Goal: Task Accomplishment & Management: Use online tool/utility

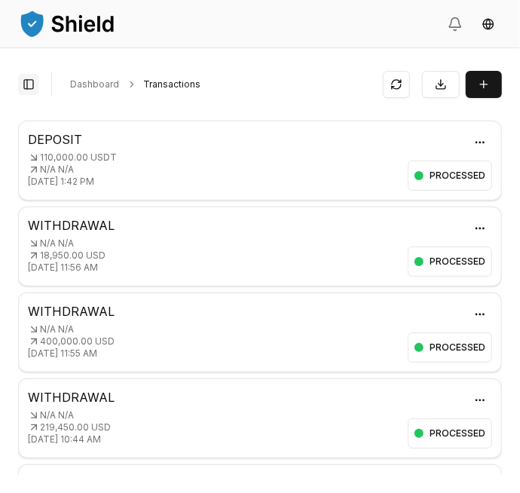
click at [28, 81] on button "Toggle Sidebar" at bounding box center [28, 84] width 21 height 21
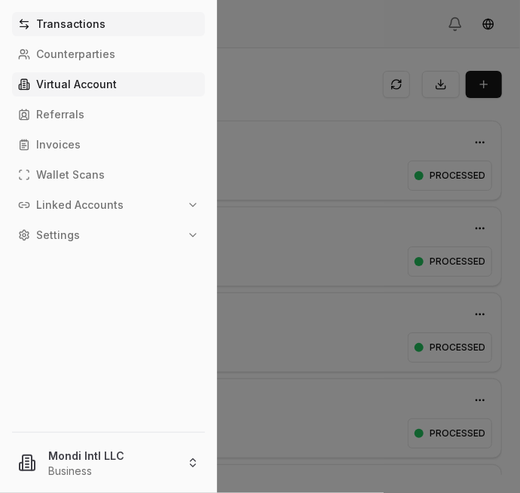
click at [78, 81] on p "Virtual Account" at bounding box center [76, 84] width 81 height 11
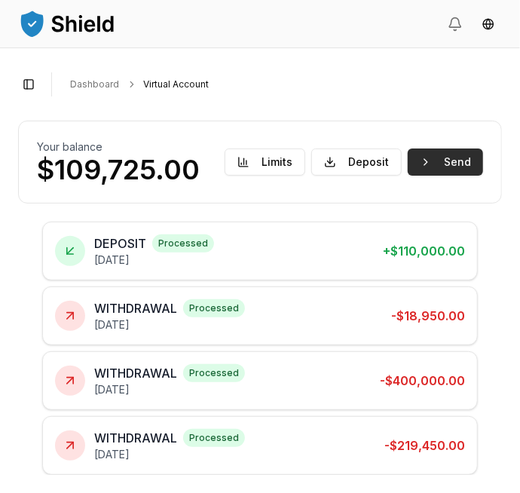
click at [451, 155] on button "Send" at bounding box center [445, 161] width 75 height 27
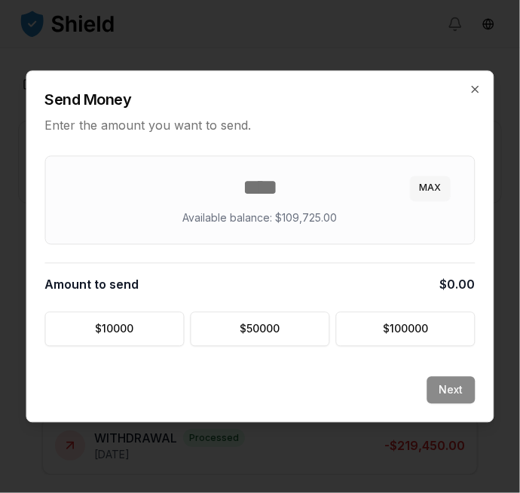
click at [429, 188] on button "MAX" at bounding box center [431, 188] width 40 height 24
type input "******"
click at [454, 386] on button "Next" at bounding box center [451, 390] width 48 height 27
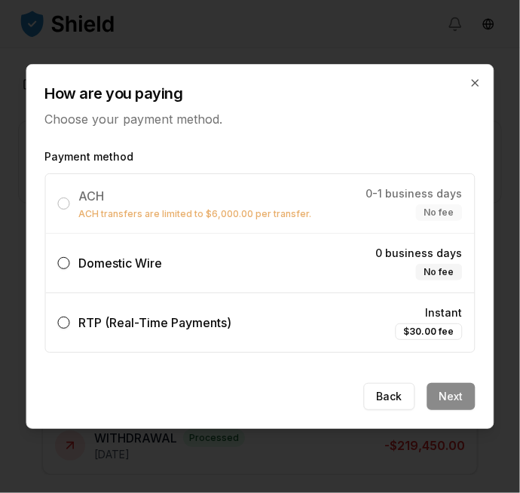
click at [308, 249] on label "Domestic Wire 0 business days No fee" at bounding box center [260, 263] width 429 height 59
click at [70, 257] on button "Domestic Wire 0 business days No fee" at bounding box center [64, 263] width 12 height 12
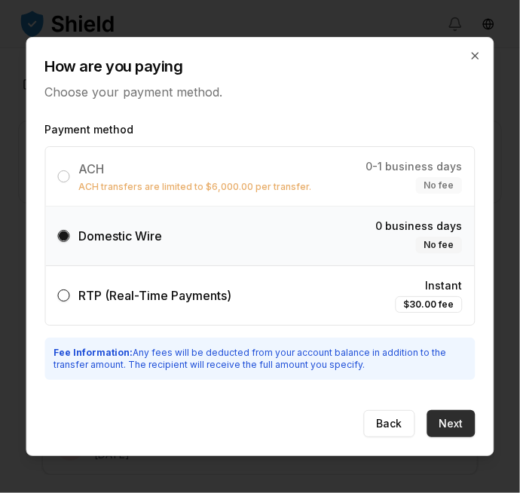
click at [457, 422] on button "Next" at bounding box center [451, 423] width 48 height 27
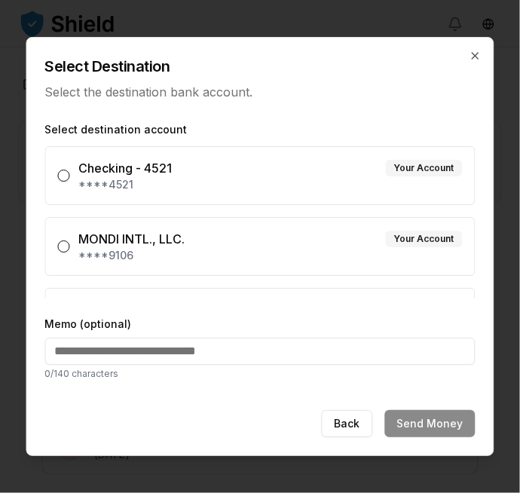
click at [334, 243] on div "MONDI INTL., LLC. Your Account" at bounding box center [271, 239] width 384 height 18
click at [70, 243] on button "MONDI INTL., LLC. Your Account ****9106" at bounding box center [64, 246] width 12 height 12
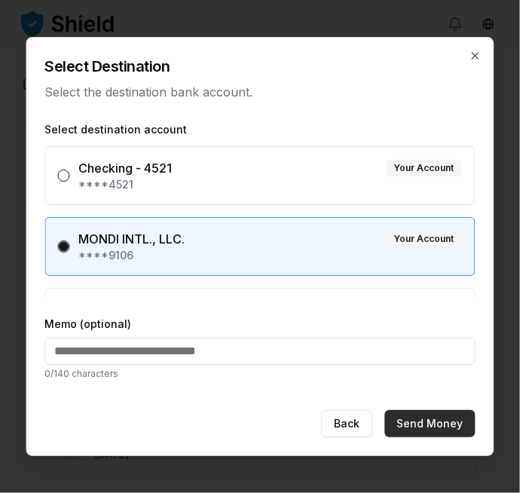
click at [442, 418] on button "Send Money" at bounding box center [430, 423] width 90 height 27
